Goal: Navigation & Orientation: Understand site structure

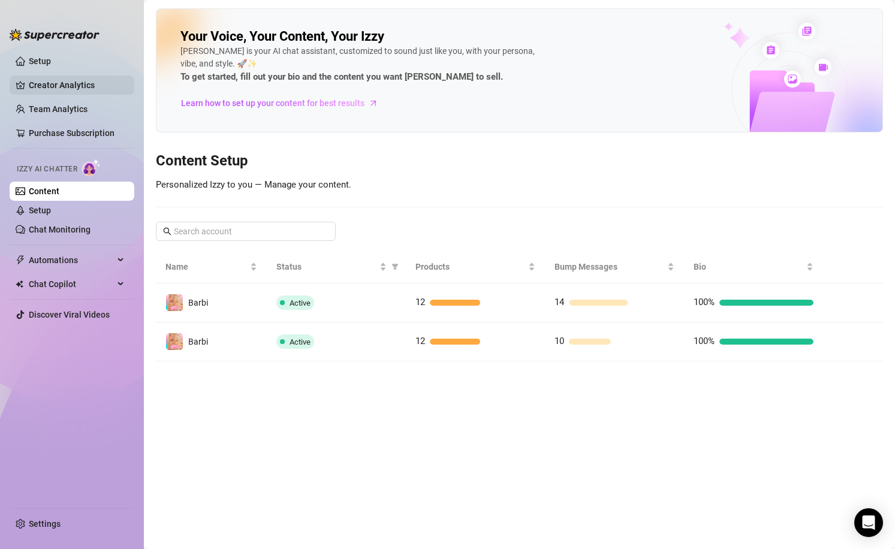
click at [49, 90] on link "Creator Analytics" at bounding box center [77, 85] width 96 height 19
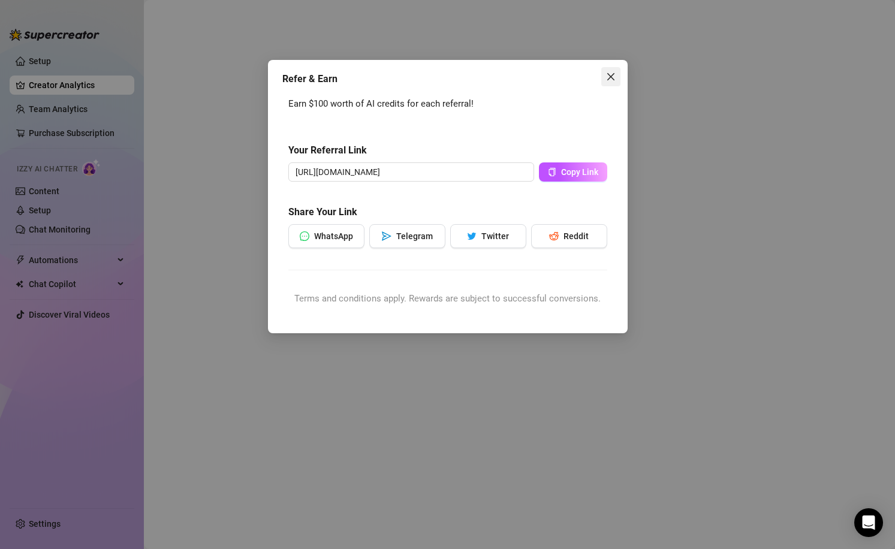
click at [615, 85] on button "Close" at bounding box center [610, 76] width 19 height 19
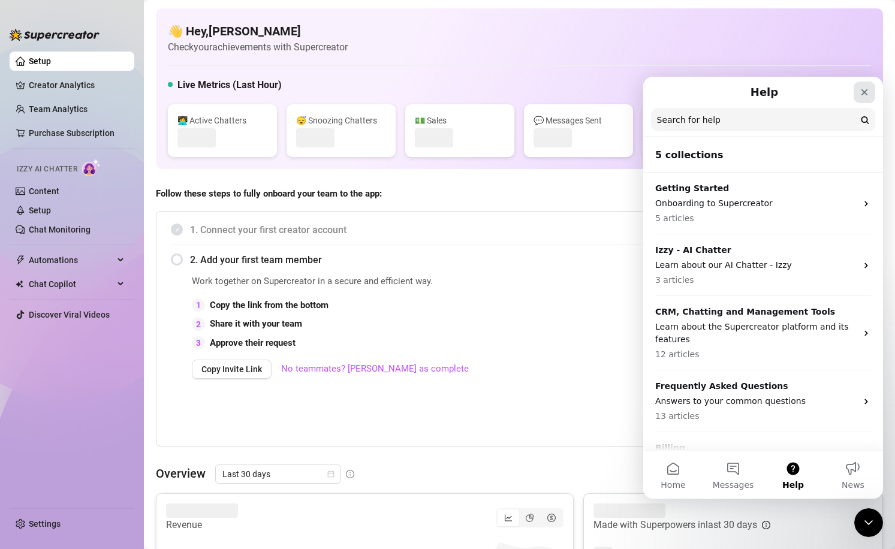
click at [861, 92] on icon "Close" at bounding box center [864, 93] width 10 height 10
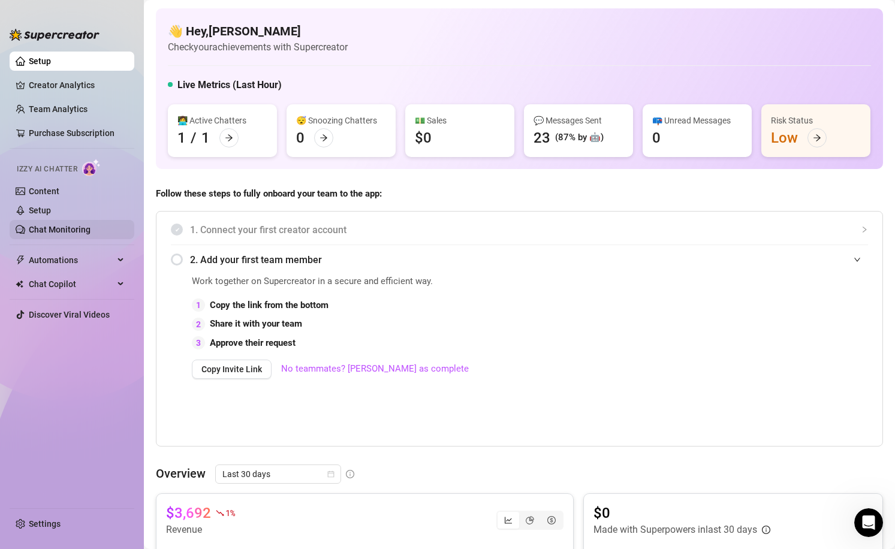
click at [72, 225] on link "Chat Monitoring" at bounding box center [60, 230] width 62 height 10
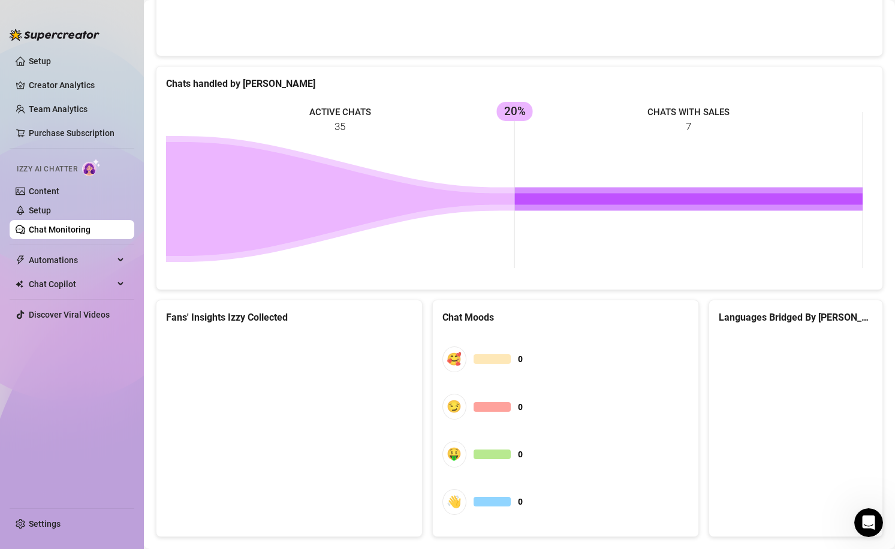
scroll to position [523, 0]
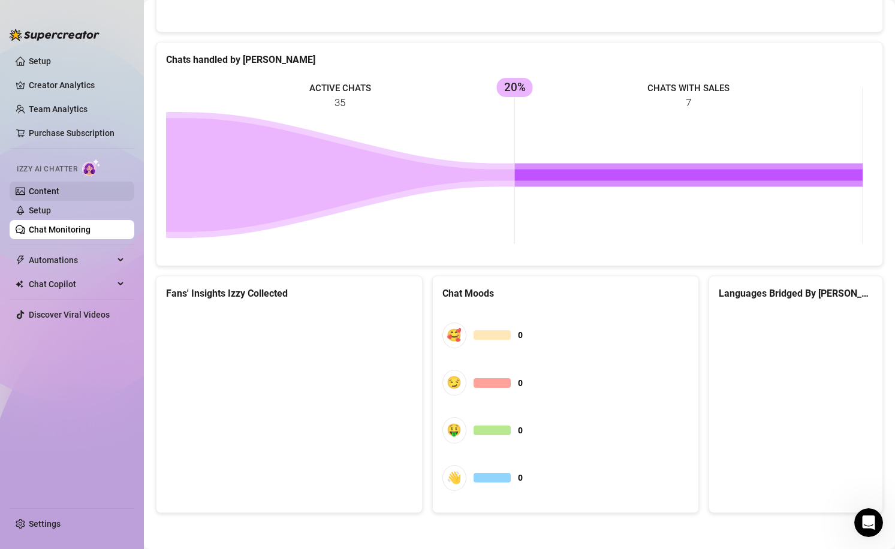
click at [49, 193] on link "Content" at bounding box center [44, 191] width 31 height 10
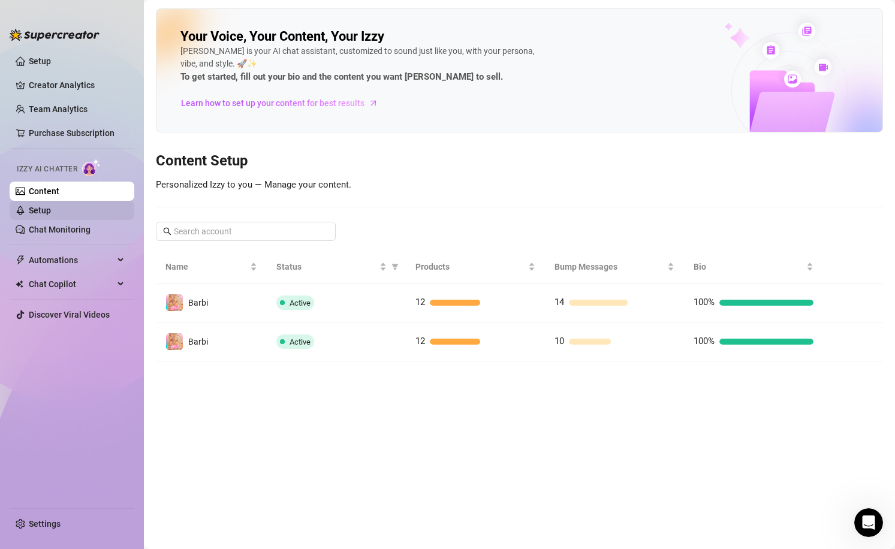
click at [49, 215] on link "Setup" at bounding box center [40, 211] width 22 height 10
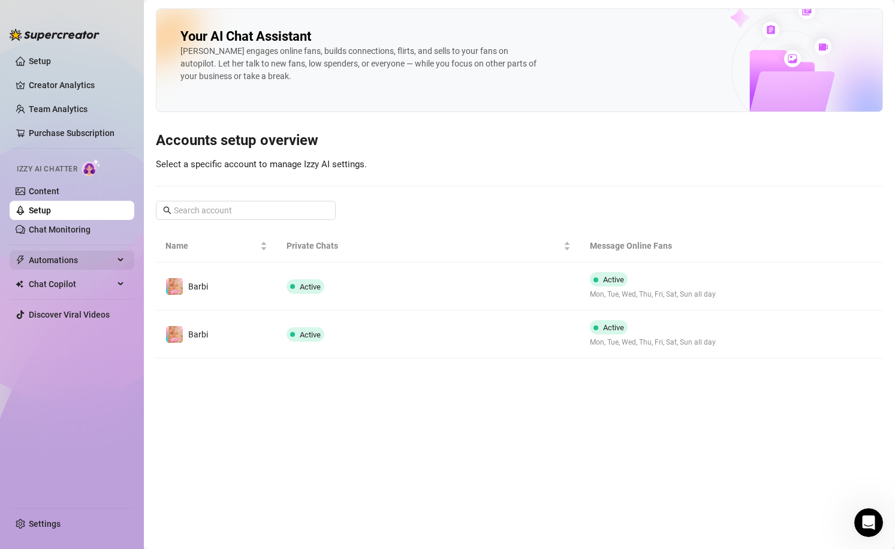
click at [63, 257] on span "Automations" at bounding box center [71, 260] width 85 height 19
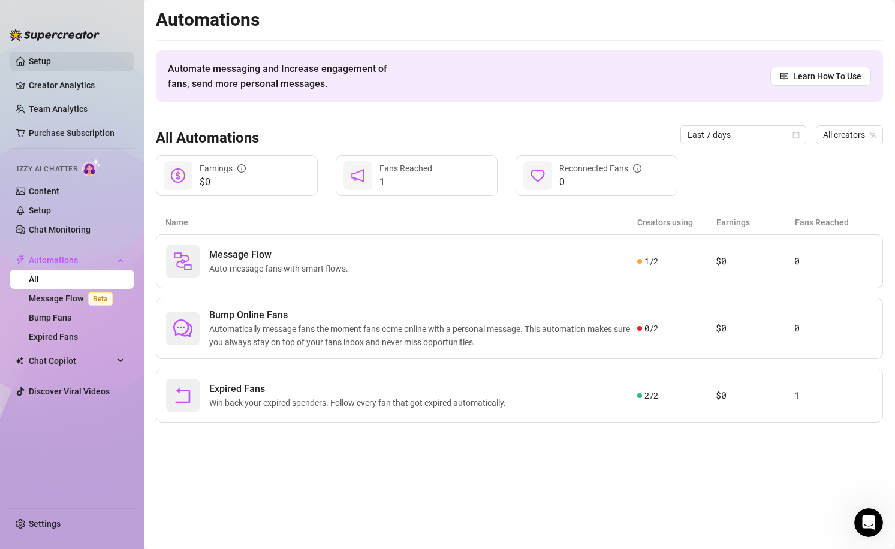
click at [51, 65] on link "Setup" at bounding box center [40, 61] width 22 height 10
